Goal: Use online tool/utility: Utilize a website feature to perform a specific function

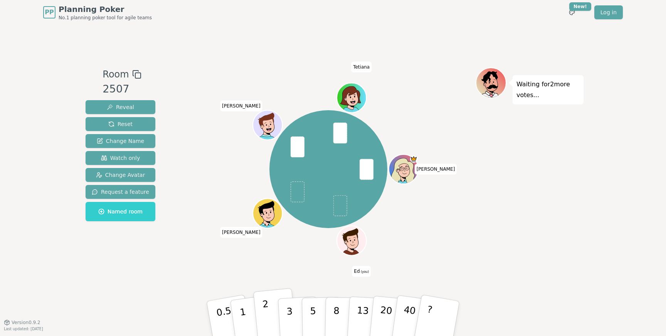
click at [268, 307] on button "2" at bounding box center [275, 318] width 44 height 61
click at [262, 314] on button "2" at bounding box center [275, 318] width 44 height 61
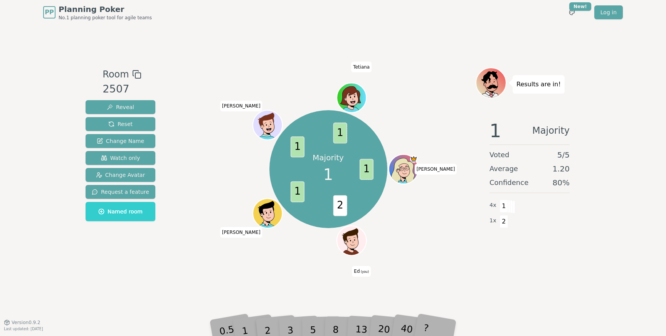
click at [249, 325] on div "1" at bounding box center [252, 319] width 27 height 30
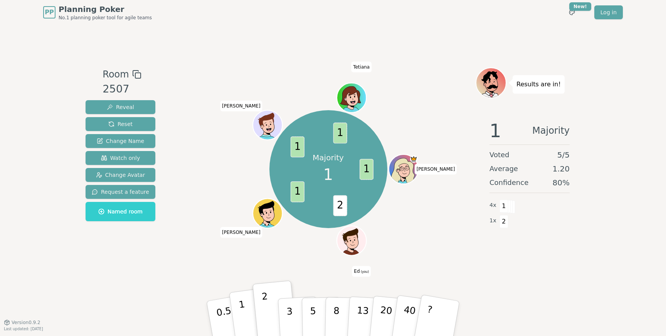
click at [240, 317] on p "1" at bounding box center [244, 320] width 12 height 42
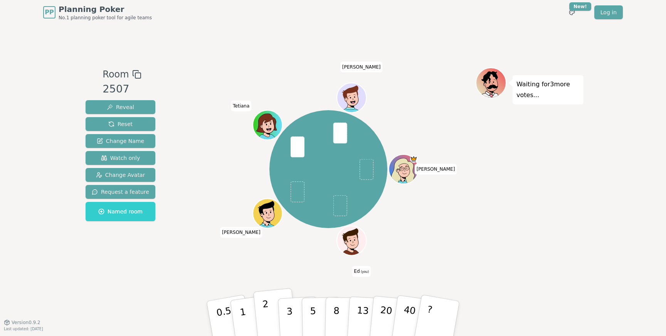
click at [264, 315] on p "2" at bounding box center [267, 320] width 10 height 42
click at [254, 261] on div "Olga Ed (you) Mariusz Tetiana anton" at bounding box center [328, 173] width 295 height 212
click at [265, 319] on p "2" at bounding box center [267, 320] width 10 height 42
click at [261, 309] on button "2" at bounding box center [275, 318] width 44 height 61
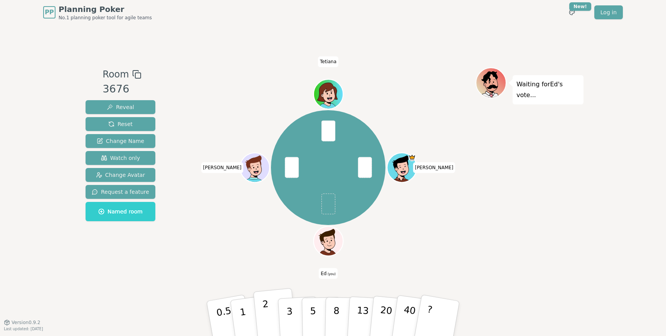
click at [273, 316] on button "2" at bounding box center [275, 318] width 44 height 61
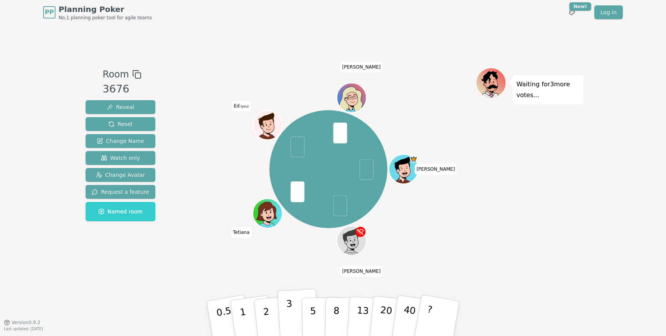
click at [286, 314] on button "3" at bounding box center [299, 319] width 42 height 60
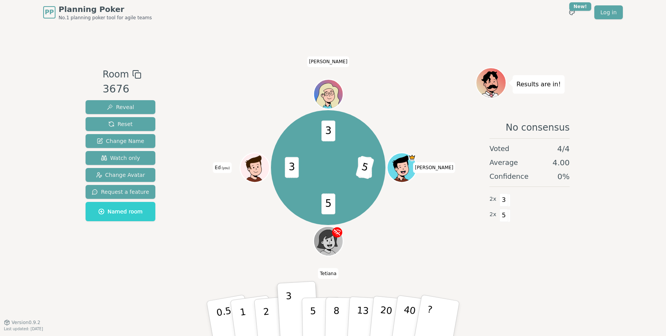
click at [189, 54] on div "Room 3676 Reveal Reset Change Name Watch only Change Avatar Request a feature N…" at bounding box center [333, 174] width 501 height 298
